Goal: Task Accomplishment & Management: Use online tool/utility

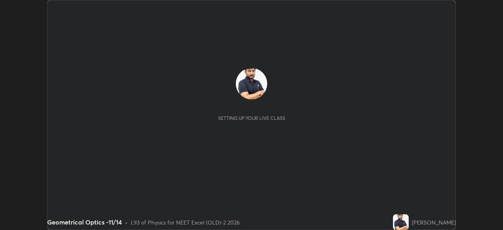
scroll to position [230, 503]
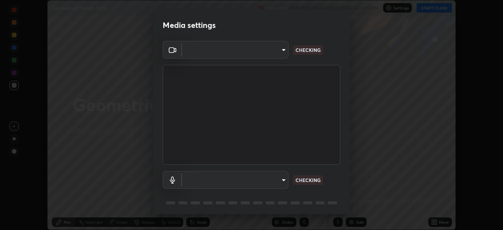
click at [278, 53] on body "Erase all Geometrical Optics -11/14 Recording WAS SCHEDULED TO START AT 6:15 PM…" at bounding box center [251, 115] width 503 height 230
click at [273, 53] on div at bounding box center [251, 115] width 503 height 230
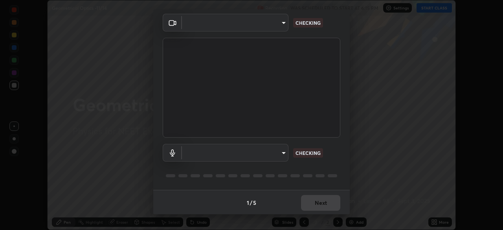
type input "0e50365916b658242f783ed4648cb329f585d10cba28352488c27cd343db3185"
type input "default"
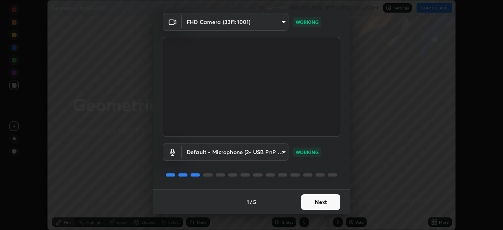
click at [324, 203] on button "Next" at bounding box center [320, 202] width 39 height 16
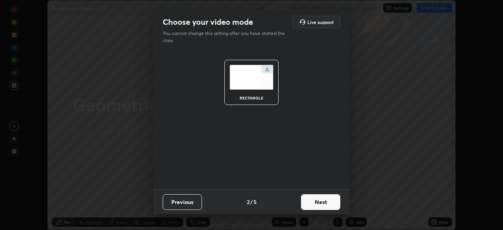
scroll to position [0, 0]
click at [328, 203] on button "Next" at bounding box center [320, 202] width 39 height 16
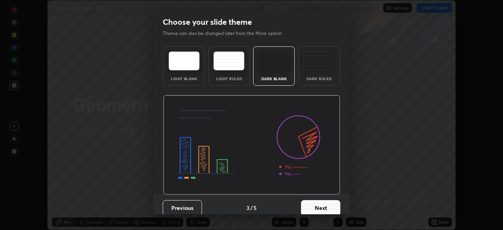
click at [336, 204] on button "Next" at bounding box center [320, 208] width 39 height 16
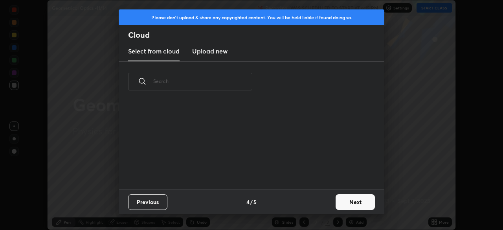
click at [343, 204] on button "Next" at bounding box center [355, 202] width 39 height 16
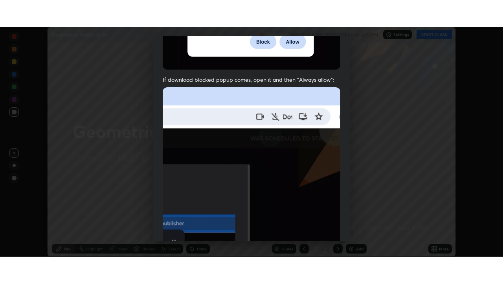
scroll to position [188, 0]
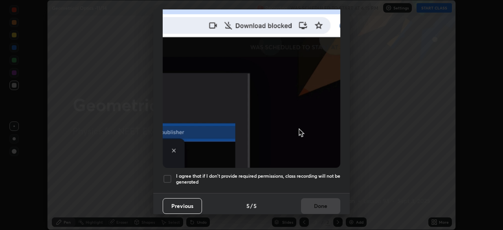
click at [168, 178] on div at bounding box center [167, 178] width 9 height 9
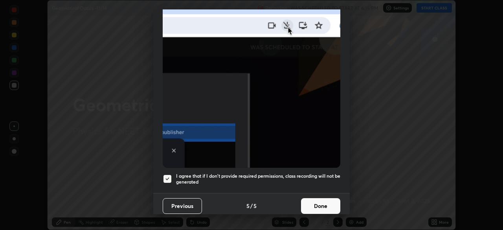
click at [313, 204] on button "Done" at bounding box center [320, 206] width 39 height 16
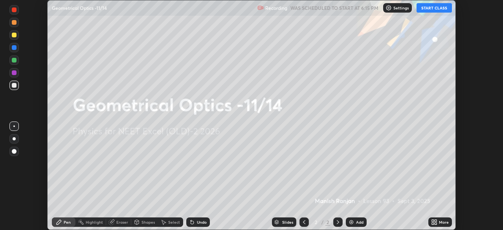
click at [435, 222] on icon at bounding box center [434, 222] width 6 height 6
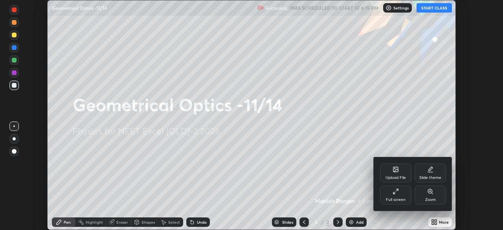
click at [397, 200] on div "Full screen" at bounding box center [396, 200] width 20 height 4
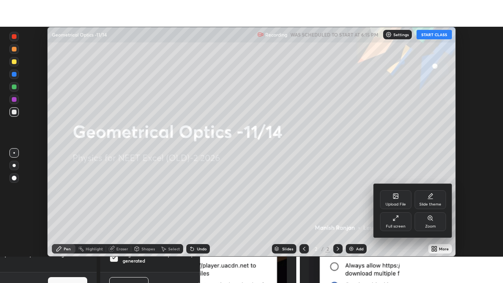
scroll to position [283, 503]
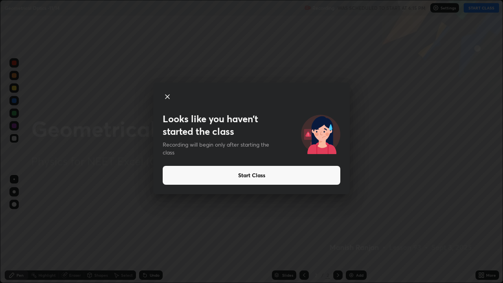
click at [272, 179] on button "Start Class" at bounding box center [252, 175] width 178 height 19
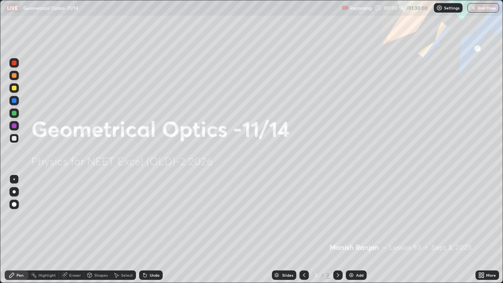
click at [352, 230] on img at bounding box center [351, 275] width 6 height 6
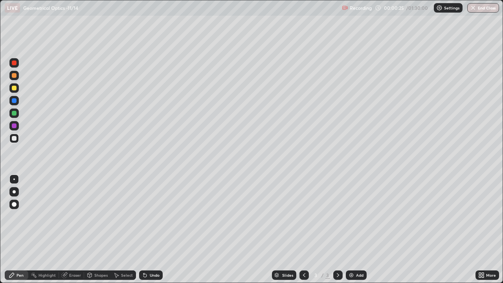
click at [18, 90] on div at bounding box center [13, 87] width 9 height 9
click at [15, 139] on div at bounding box center [14, 138] width 5 height 5
click at [15, 114] on div at bounding box center [14, 113] width 5 height 5
click at [14, 139] on div at bounding box center [14, 138] width 5 height 5
click at [356, 230] on div "Add" at bounding box center [359, 275] width 7 height 4
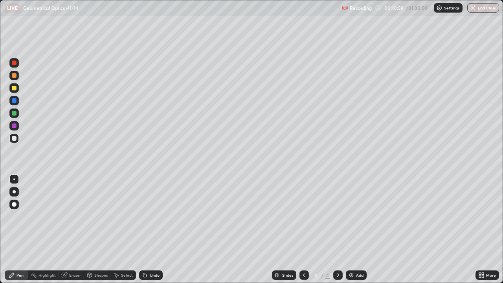
click at [14, 89] on div at bounding box center [14, 88] width 5 height 5
click at [356, 230] on div "Add" at bounding box center [359, 275] width 7 height 4
click at [338, 230] on icon at bounding box center [338, 275] width 6 height 6
click at [307, 230] on div at bounding box center [304, 275] width 9 height 9
click at [341, 230] on div at bounding box center [337, 275] width 9 height 9
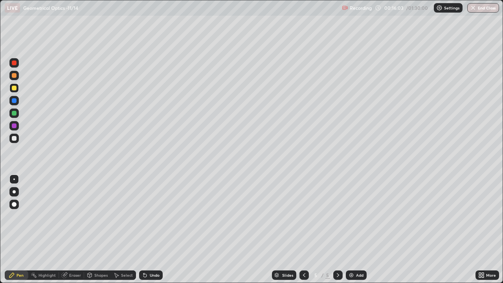
click at [337, 230] on icon at bounding box center [338, 275] width 6 height 6
click at [304, 230] on icon at bounding box center [304, 275] width 6 height 6
click at [14, 138] on div at bounding box center [14, 138] width 5 height 5
click at [351, 230] on img at bounding box center [351, 275] width 6 height 6
click at [17, 91] on div at bounding box center [13, 87] width 9 height 9
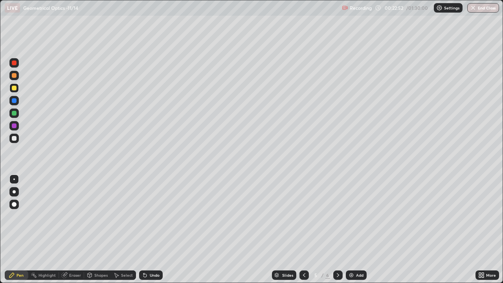
click at [359, 230] on div "Add" at bounding box center [359, 275] width 7 height 4
click at [304, 230] on icon at bounding box center [304, 275] width 6 height 6
click at [10, 141] on div at bounding box center [13, 138] width 9 height 9
click at [354, 230] on img at bounding box center [351, 275] width 6 height 6
click at [359, 230] on div "Add" at bounding box center [359, 275] width 7 height 4
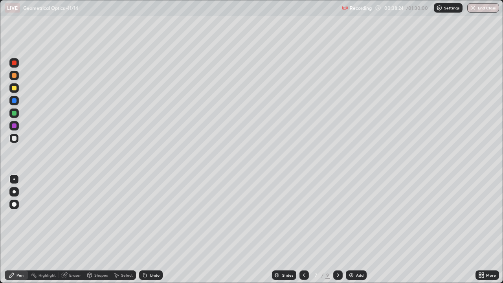
click at [358, 230] on div "Add" at bounding box center [359, 275] width 7 height 4
click at [77, 230] on div "Eraser" at bounding box center [75, 275] width 12 height 4
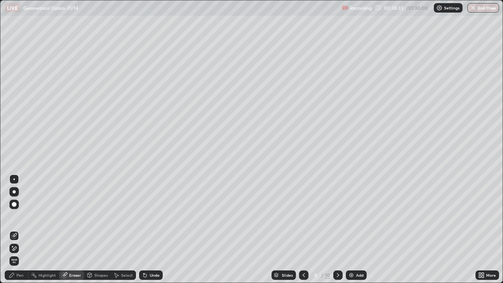
click at [24, 230] on div "Pen" at bounding box center [17, 275] width 24 height 9
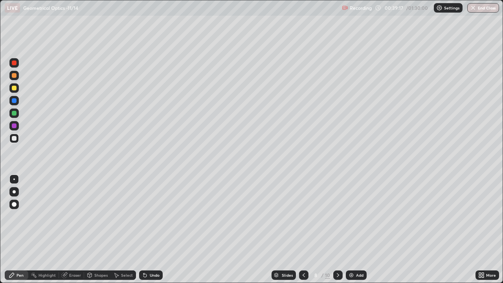
click at [17, 76] on div at bounding box center [13, 75] width 9 height 9
click at [18, 114] on div at bounding box center [13, 113] width 9 height 9
click at [17, 140] on div at bounding box center [13, 138] width 9 height 9
click at [356, 230] on div "Add" at bounding box center [359, 275] width 7 height 4
click at [15, 75] on div at bounding box center [14, 75] width 5 height 5
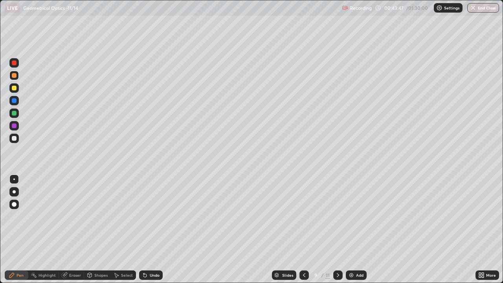
click at [304, 230] on icon at bounding box center [304, 275] width 6 height 6
click at [15, 113] on div at bounding box center [14, 113] width 5 height 5
click at [15, 88] on div at bounding box center [14, 88] width 5 height 5
click at [349, 230] on img at bounding box center [351, 275] width 6 height 6
click at [337, 230] on icon at bounding box center [338, 275] width 6 height 6
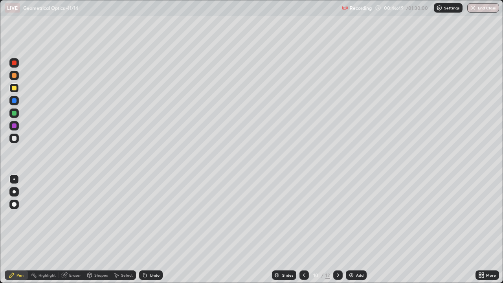
click at [304, 230] on icon at bounding box center [304, 275] width 6 height 6
click at [72, 230] on div "Eraser" at bounding box center [75, 275] width 12 height 4
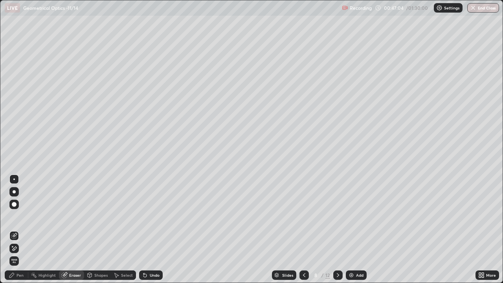
click at [18, 230] on div "Pen" at bounding box center [20, 275] width 7 height 4
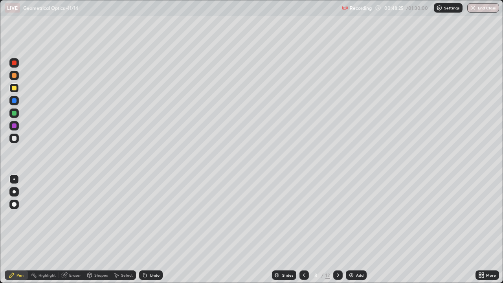
click at [13, 88] on div at bounding box center [14, 88] width 5 height 5
click at [13, 90] on div at bounding box center [14, 88] width 5 height 5
click at [74, 230] on div "Eraser" at bounding box center [75, 275] width 12 height 4
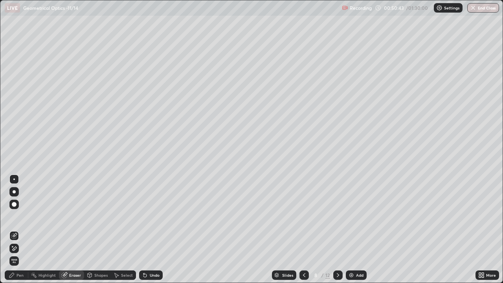
click at [22, 230] on div "Pen" at bounding box center [20, 275] width 7 height 4
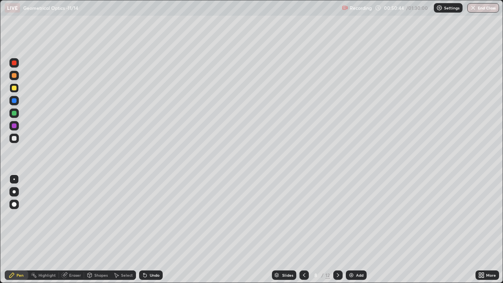
click at [17, 78] on div at bounding box center [13, 75] width 9 height 9
click at [15, 139] on div at bounding box center [14, 138] width 5 height 5
click at [14, 101] on div at bounding box center [14, 100] width 5 height 5
click at [15, 87] on div at bounding box center [14, 88] width 5 height 5
click at [352, 230] on img at bounding box center [351, 275] width 6 height 6
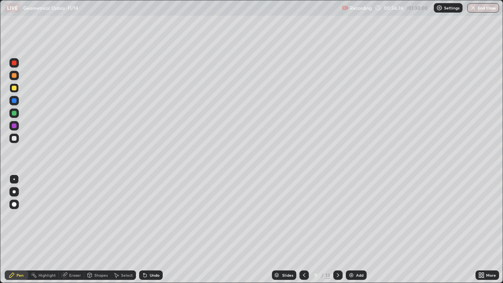
click at [72, 230] on div "Eraser" at bounding box center [75, 275] width 12 height 4
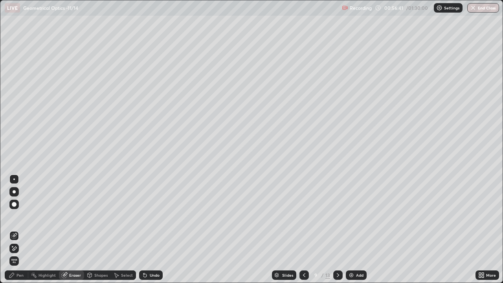
click at [22, 230] on div "Pen" at bounding box center [20, 275] width 7 height 4
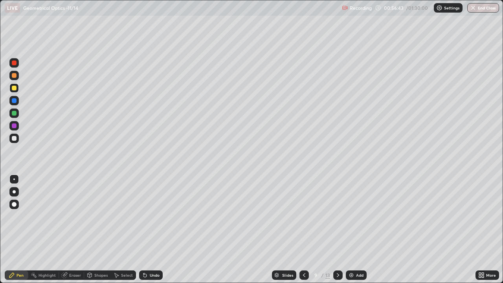
click at [14, 76] on div at bounding box center [14, 75] width 5 height 5
click at [14, 89] on div at bounding box center [14, 88] width 5 height 5
click at [351, 230] on img at bounding box center [351, 275] width 6 height 6
click at [358, 230] on div "Add" at bounding box center [359, 275] width 7 height 4
click at [14, 140] on div at bounding box center [14, 138] width 5 height 5
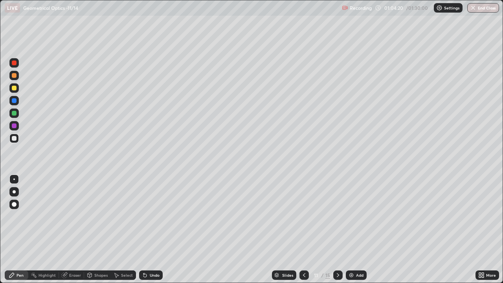
click at [15, 113] on div at bounding box center [14, 113] width 5 height 5
click at [13, 88] on div at bounding box center [14, 88] width 5 height 5
click at [12, 215] on div at bounding box center [14, 220] width 13 height 94
click at [358, 230] on div "Add" at bounding box center [356, 275] width 21 height 9
click at [475, 11] on button "End Class" at bounding box center [484, 7] width 32 height 9
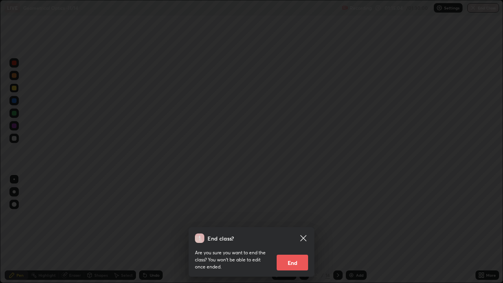
click at [296, 230] on button "End" at bounding box center [292, 263] width 31 height 16
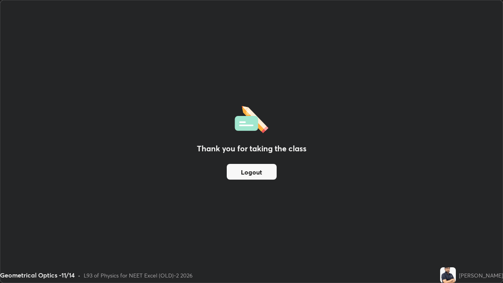
click at [251, 179] on button "Logout" at bounding box center [252, 172] width 50 height 16
